Goal: Information Seeking & Learning: Learn about a topic

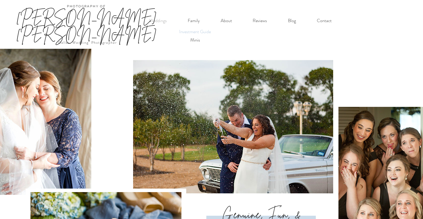
click at [193, 31] on p "Investment Guide" at bounding box center [195, 32] width 36 height 8
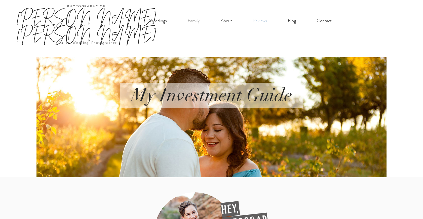
click at [256, 18] on p "Reviews" at bounding box center [259, 21] width 19 height 10
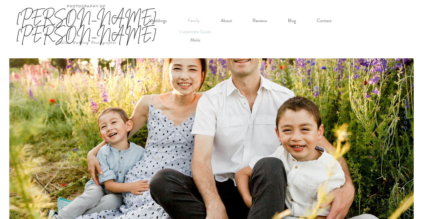
click at [191, 34] on p "Investment Guide" at bounding box center [195, 32] width 36 height 8
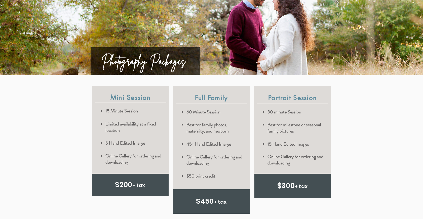
scroll to position [1254, 0]
